Goal: Task Accomplishment & Management: Complete application form

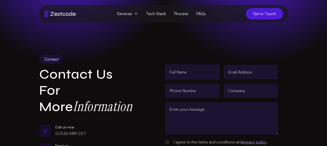
click at [188, 69] on input "text" at bounding box center [192, 72] width 55 height 15
type input "[PERSON_NAME]"
type input "[PERSON_NAME][EMAIL_ADDRESS][DOMAIN_NAME]"
type input "03340073326"
type input "Webgrity"
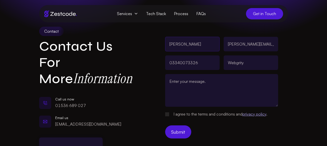
scroll to position [29, 0]
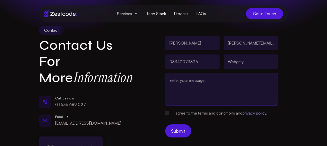
click at [188, 79] on textarea at bounding box center [221, 89] width 113 height 33
paste textarea "Hello, We are offering 25 Hours of no obligation FREE Trial of web designing an…"
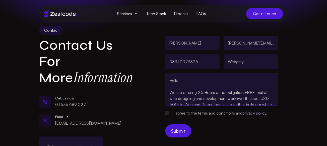
scroll to position [146, 0]
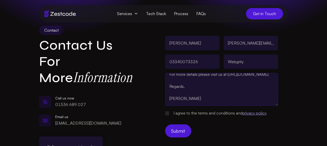
type textarea "Hello, We are offering 25 Hours of no obligation FREE Trial of web designing an…"
click at [169, 113] on \\(\/contact\/\)\ "I agree to the terms and conditions and privacy policy ." at bounding box center [167, 113] width 4 height 4
checkbox \\(\/contact\/\)\ "true"
click at [179, 124] on button "Submit" at bounding box center [178, 130] width 26 height 13
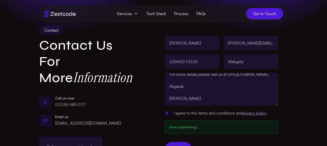
click at [179, 124] on p "Form Submitting!..." at bounding box center [222, 126] width 104 height 5
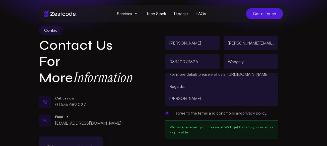
scroll to position [0, 0]
